Goal: Task Accomplishment & Management: Manage account settings

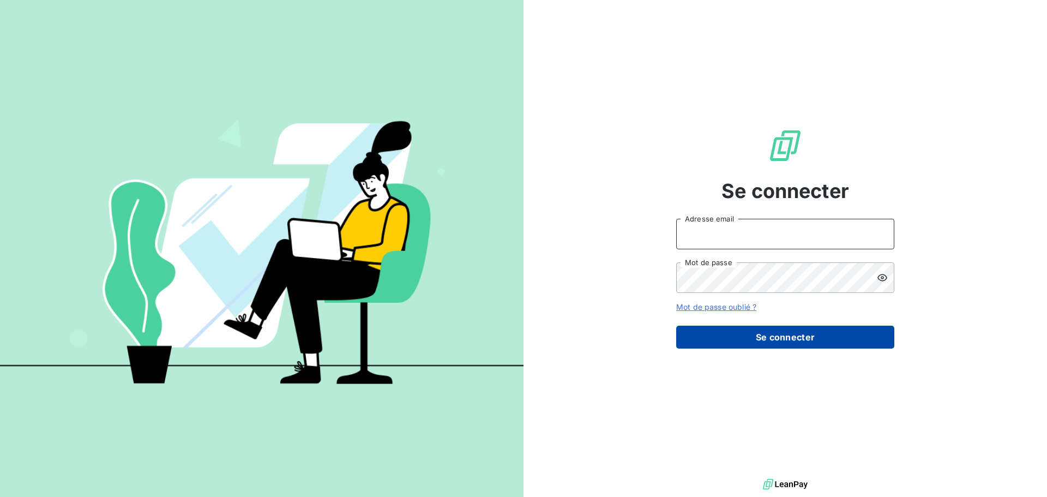
type input "[PERSON_NAME][EMAIL_ADDRESS][DOMAIN_NAME]"
click at [792, 346] on button "Se connecter" at bounding box center [785, 337] width 218 height 23
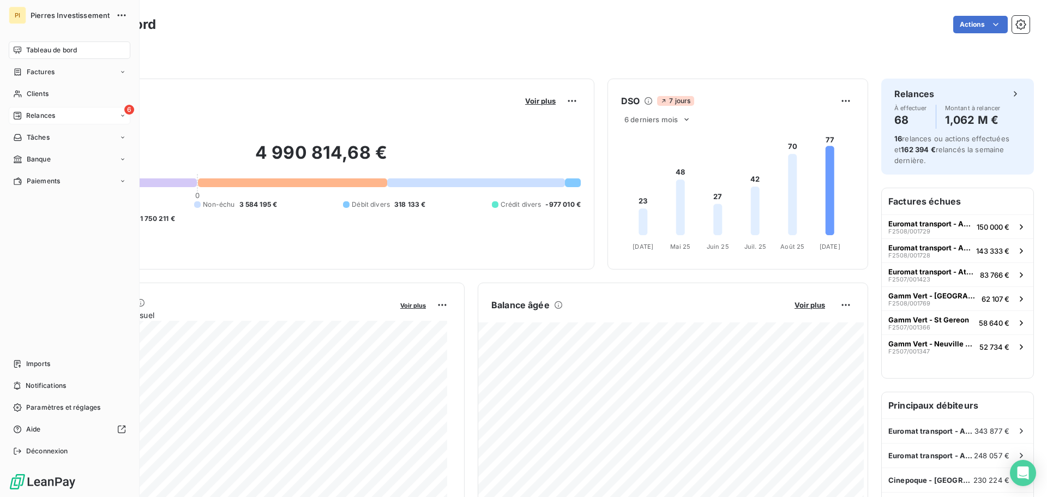
click at [39, 118] on span "Relances" at bounding box center [40, 116] width 29 height 10
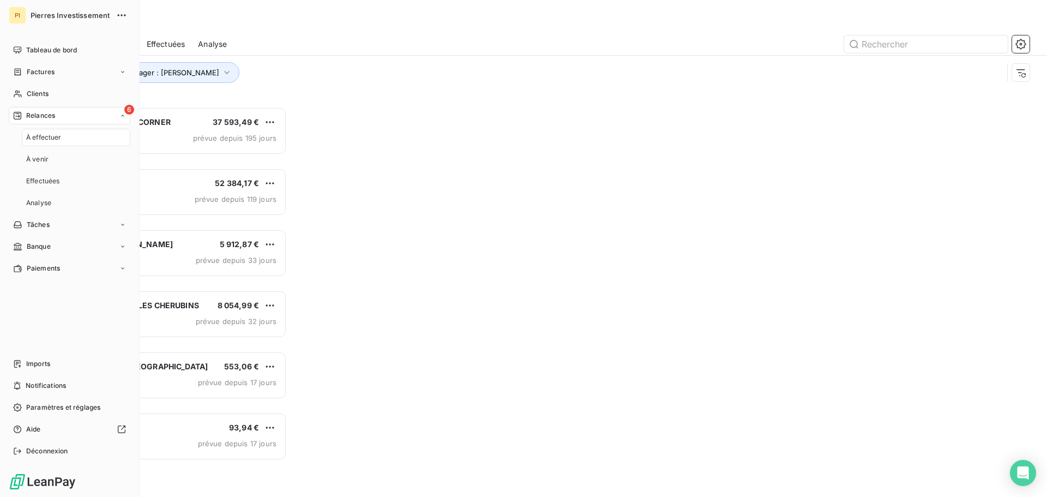
scroll to position [382, 226]
